Goal: Check status: Check status

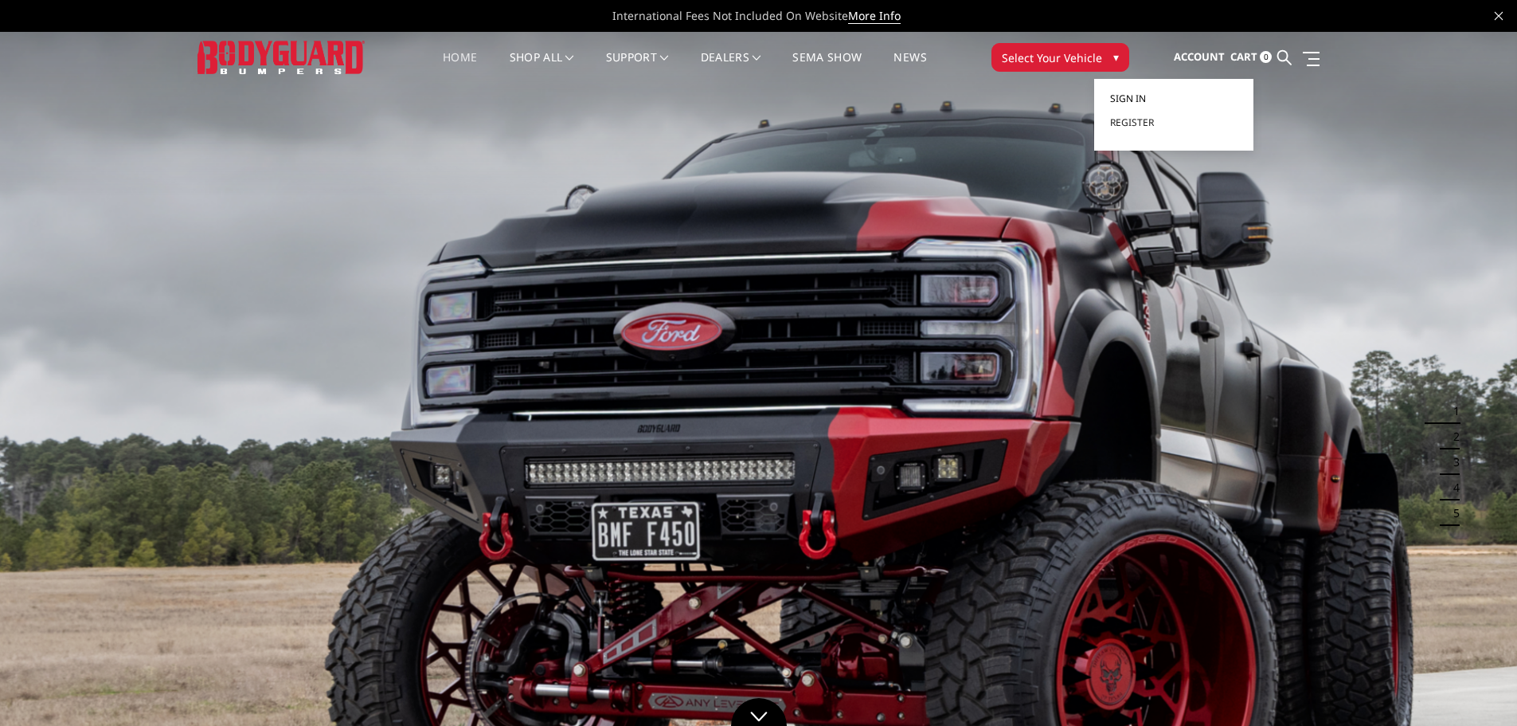
click at [1136, 96] on span "Sign in" at bounding box center [1128, 99] width 36 height 14
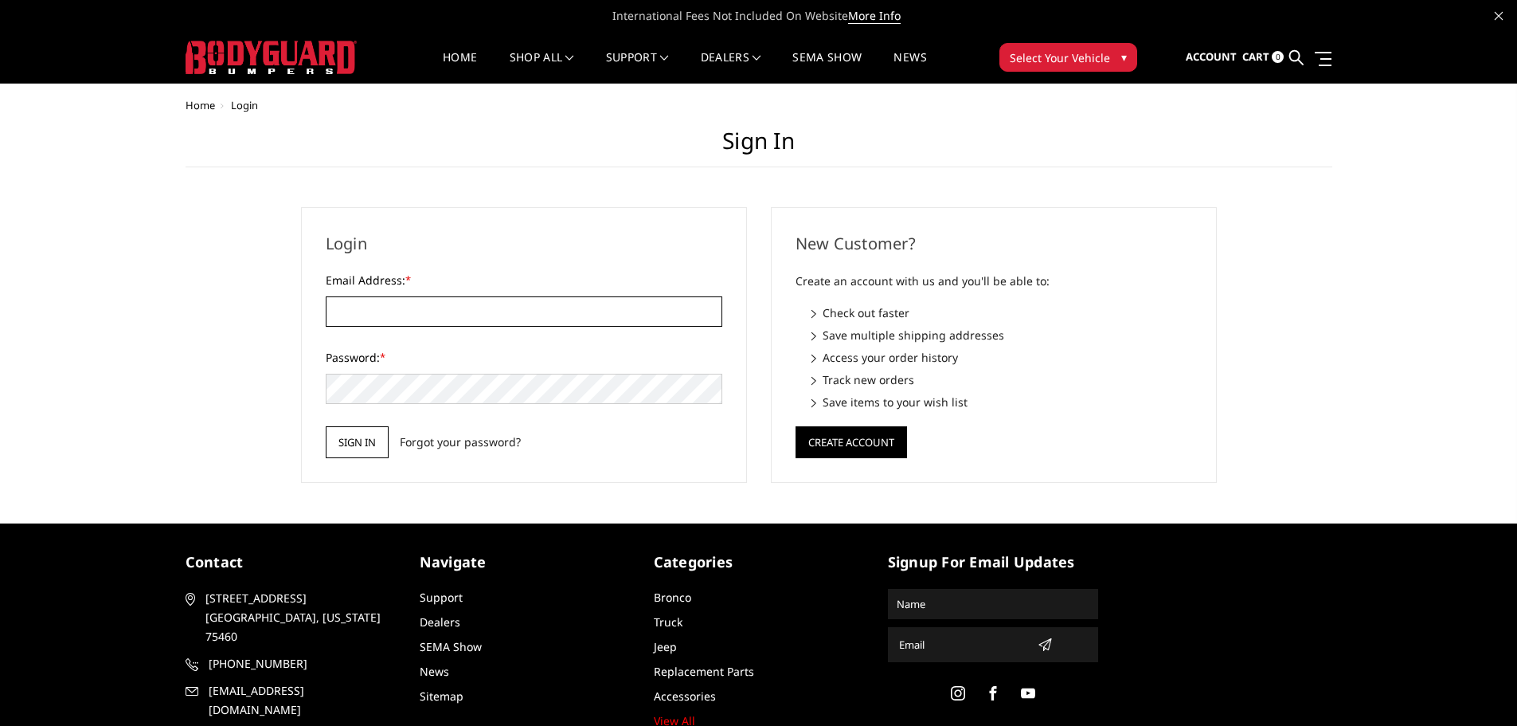
type input "linexofboerne@yahoo.com"
click at [370, 448] on input "Sign in" at bounding box center [357, 442] width 63 height 32
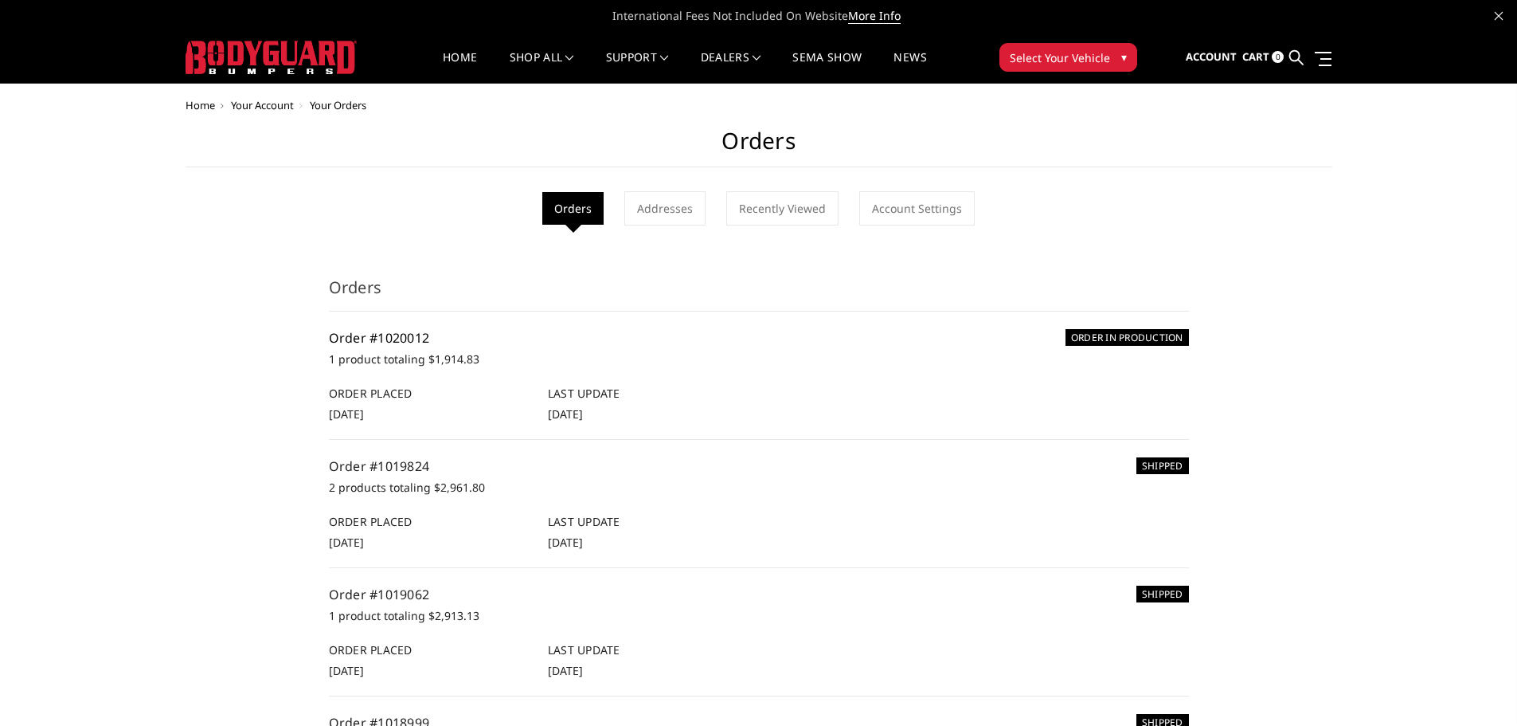
click at [393, 341] on link "Order #1020012" at bounding box center [379, 338] width 101 height 18
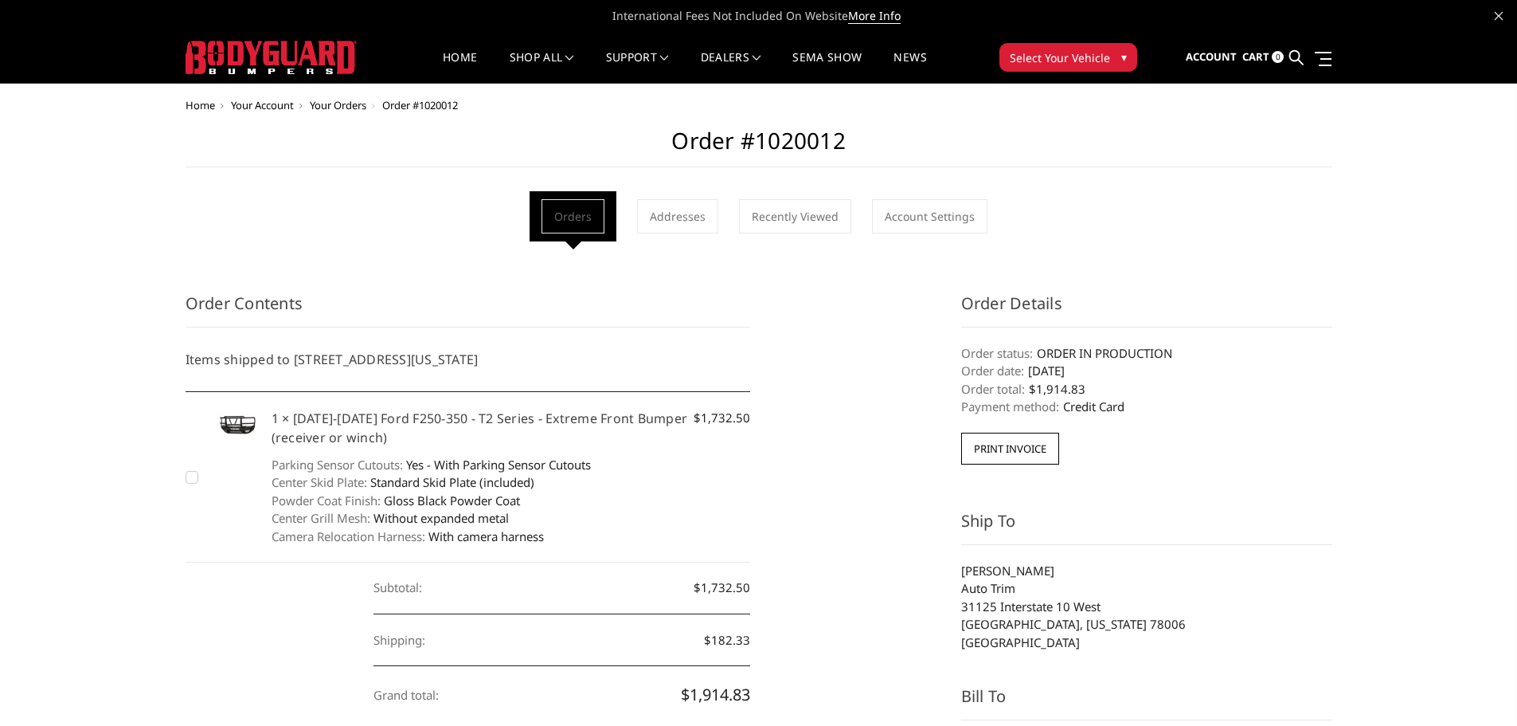
click at [308, 61] on img at bounding box center [271, 57] width 171 height 33
